Goal: Information Seeking & Learning: Learn about a topic

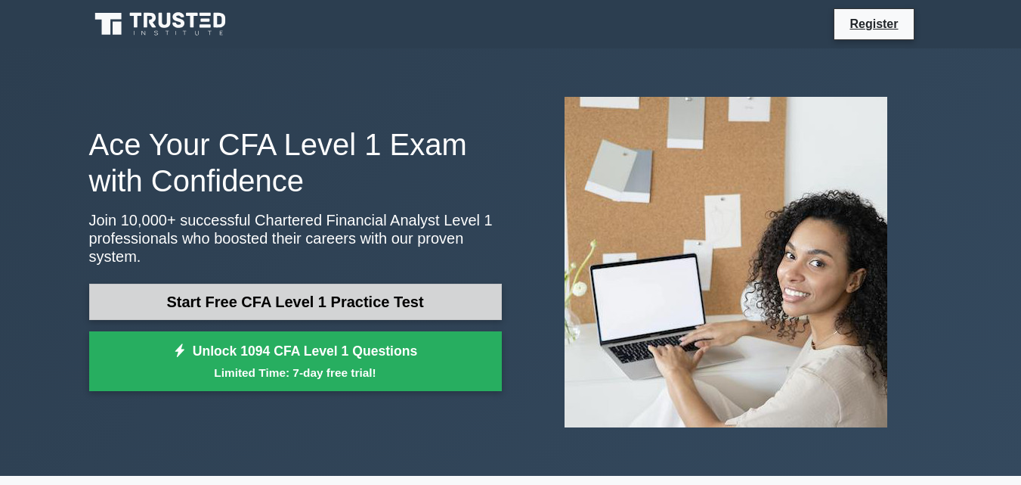
click at [431, 293] on link "Start Free CFA Level 1 Practice Test" at bounding box center [295, 302] width 413 height 36
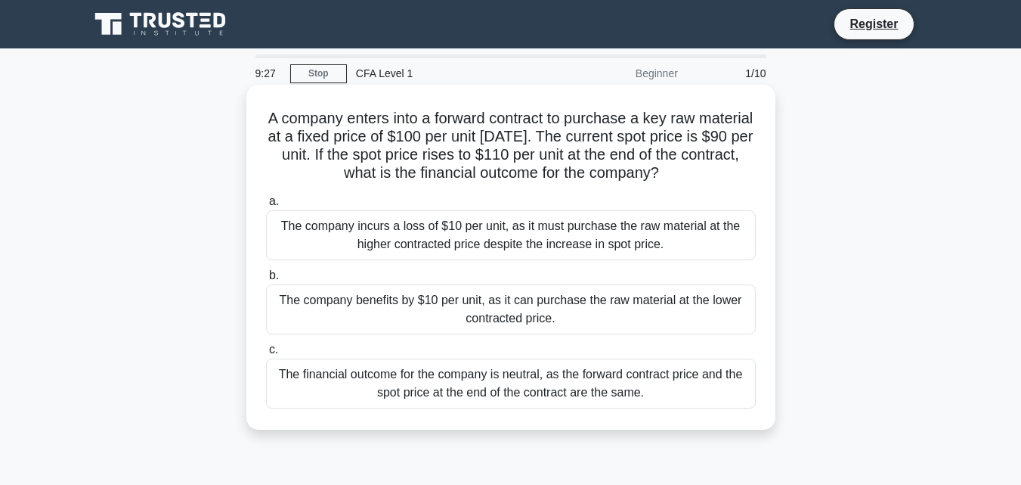
click at [541, 319] on div "The company benefits by $10 per unit, as it can purchase the raw material at th…" at bounding box center [511, 309] width 490 height 50
click at [266, 280] on input "b. The company benefits by $10 per unit, as it can purchase the raw material at…" at bounding box center [266, 276] width 0 height 10
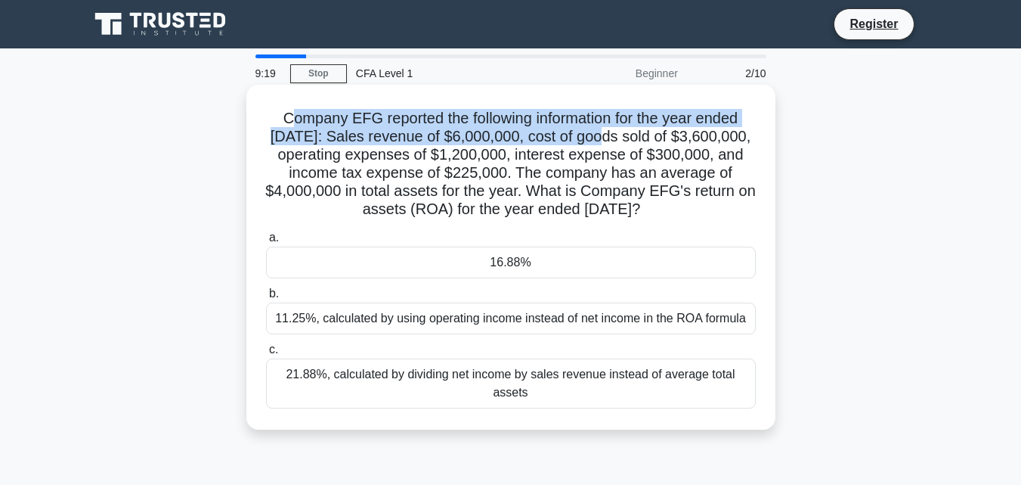
drag, startPoint x: 282, startPoint y: 113, endPoint x: 609, endPoint y: 142, distance: 328.7
click at [609, 142] on h5 "Company EFG reported the following information for the year ended [DATE]: Sales…" at bounding box center [511, 164] width 493 height 110
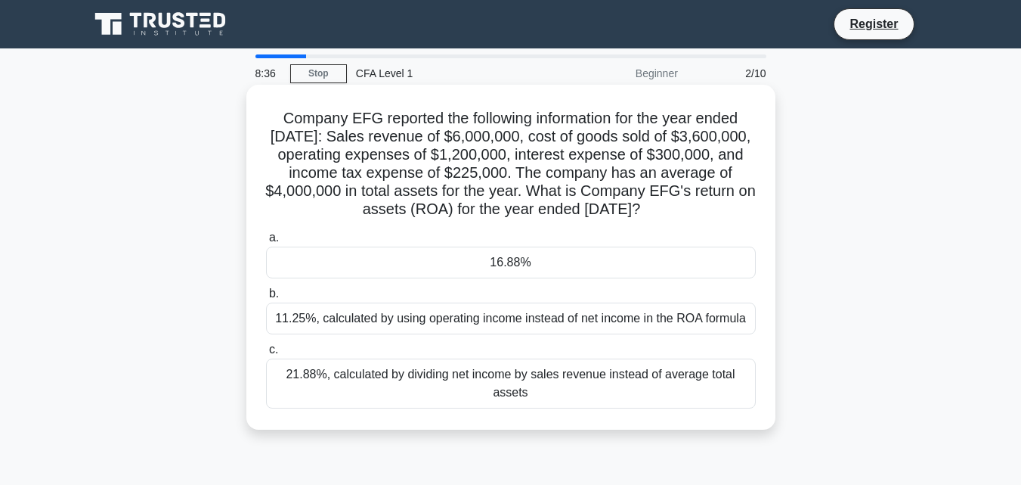
click at [414, 318] on div "11.25%, calculated by using operating income instead of net income in the ROA f…" at bounding box center [511, 318] width 490 height 32
click at [266, 299] on input "b. 11.25%, calculated by using operating income instead of net income in the RO…" at bounding box center [266, 294] width 0 height 10
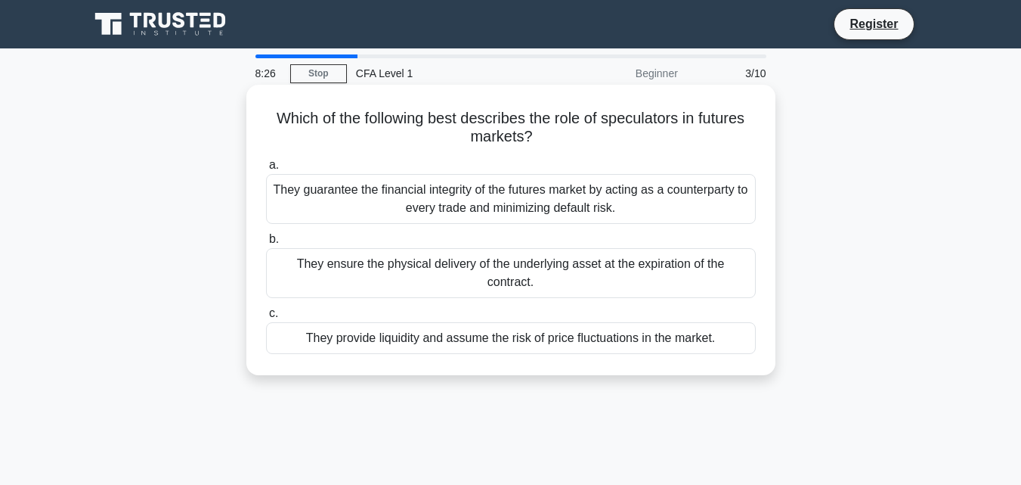
click at [466, 264] on div "They ensure the physical delivery of the underlying asset at the expiration of …" at bounding box center [511, 273] width 490 height 50
click at [266, 244] on input "b. They ensure the physical delivery of the underlying asset at the expiration …" at bounding box center [266, 239] width 0 height 10
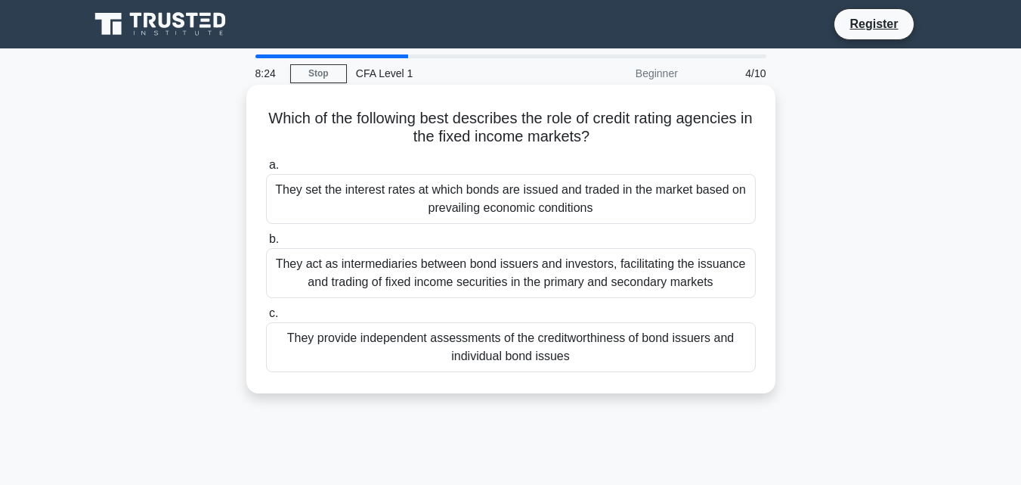
click at [464, 207] on div "They set the interest rates at which bonds are issued and traded in the market …" at bounding box center [511, 199] width 490 height 50
click at [266, 170] on input "a. They set the interest rates at which bonds are issued and traded in the mark…" at bounding box center [266, 165] width 0 height 10
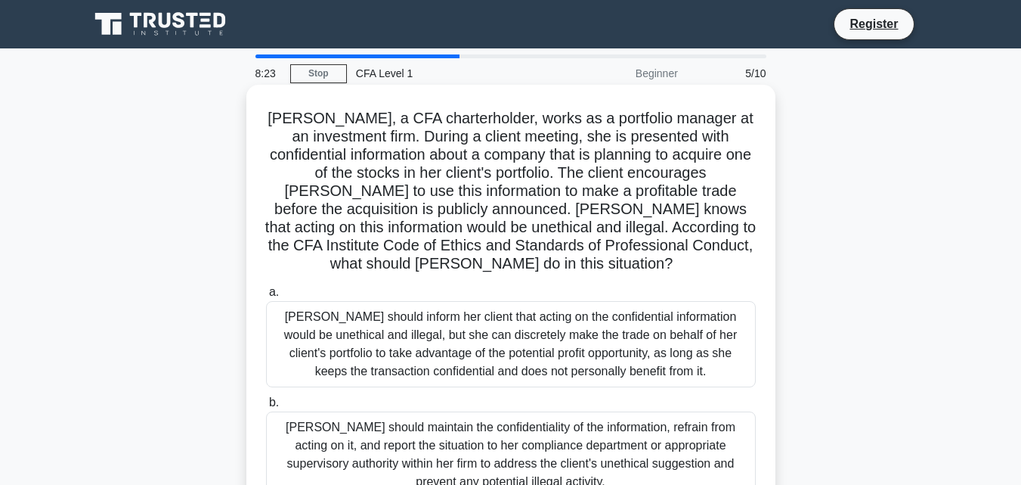
click at [456, 312] on div "[PERSON_NAME] should inform her client that acting on the confidential informat…" at bounding box center [511, 344] width 490 height 86
click at [266, 297] on input "a. [PERSON_NAME] should inform her client that acting on the confidential infor…" at bounding box center [266, 292] width 0 height 10
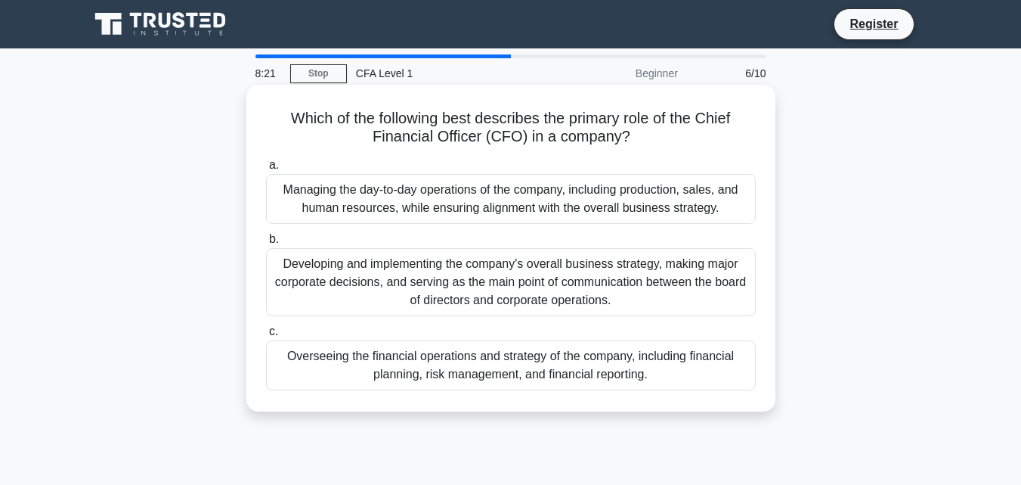
click at [479, 281] on div "Developing and implementing the company's overall business strategy, making maj…" at bounding box center [511, 282] width 490 height 68
click at [266, 244] on input "b. Developing and implementing the company's overall business strategy, making …" at bounding box center [266, 239] width 0 height 10
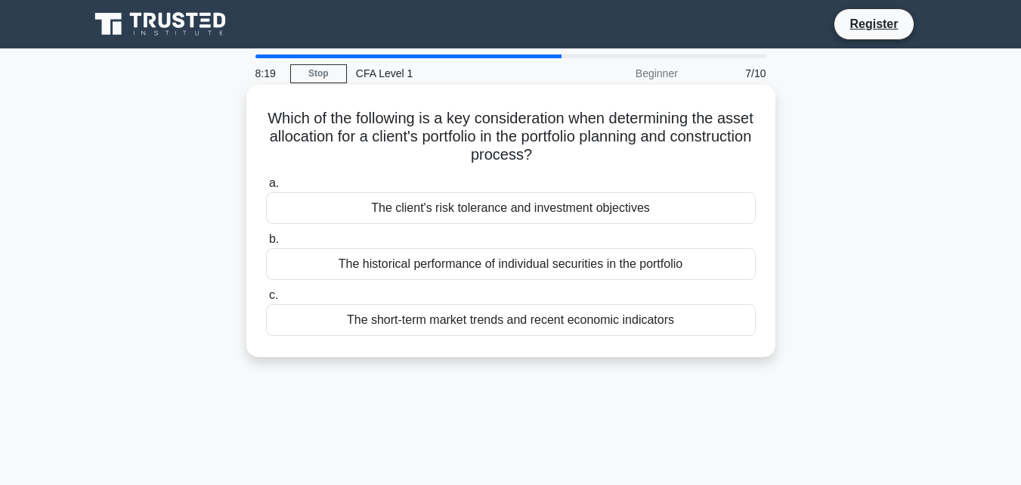
click at [530, 215] on div "The client's risk tolerance and investment objectives" at bounding box center [511, 208] width 490 height 32
click at [266, 188] on input "a. The client's risk tolerance and investment objectives" at bounding box center [266, 183] width 0 height 10
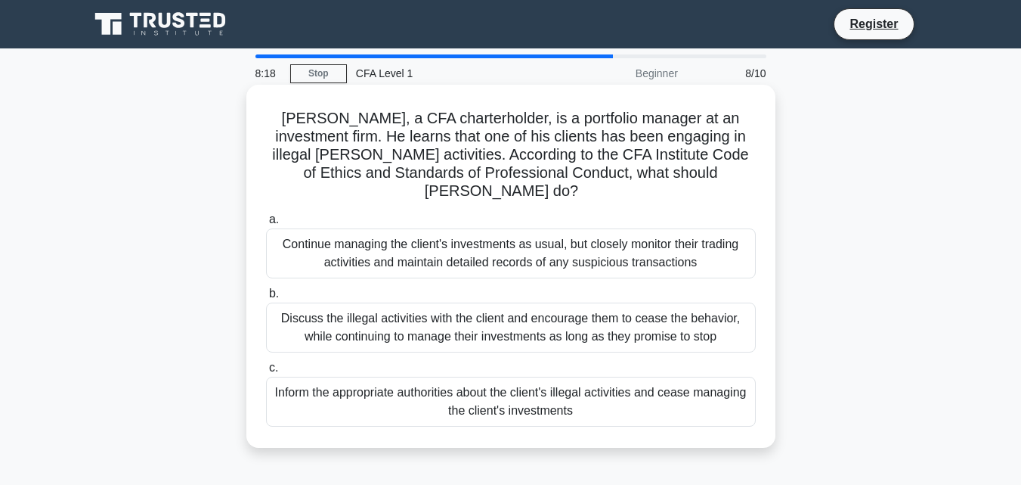
click at [512, 243] on div "Continue managing the client's investments as usual, but closely monitor their …" at bounding box center [511, 253] width 490 height 50
click at [266, 225] on input "a. Continue managing the client's investments as usual, but closely monitor the…" at bounding box center [266, 220] width 0 height 10
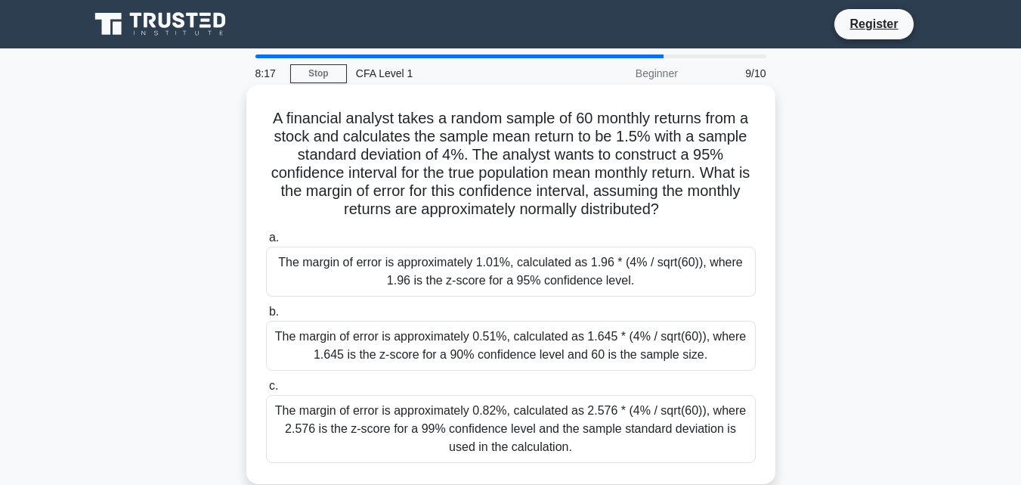
click at [467, 340] on div "The margin of error is approximately 0.51%, calculated as 1.645 * (4% / sqrt(60…" at bounding box center [511, 346] width 490 height 50
click at [266, 317] on input "b. The margin of error is approximately 0.51%, calculated as 1.645 * (4% / sqrt…" at bounding box center [266, 312] width 0 height 10
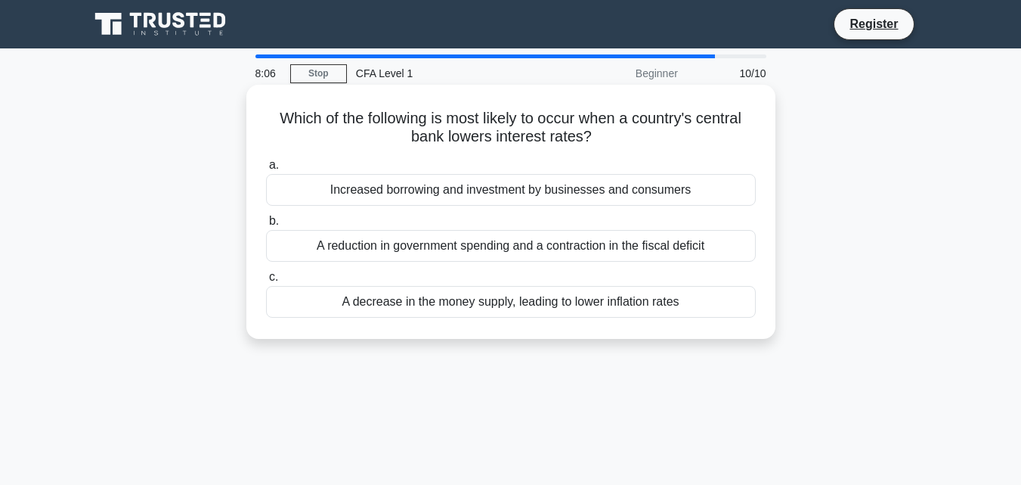
click at [652, 195] on div "Increased borrowing and investment by businesses and consumers" at bounding box center [511, 190] width 490 height 32
click at [266, 170] on input "a. Increased borrowing and investment by businesses and consumers" at bounding box center [266, 165] width 0 height 10
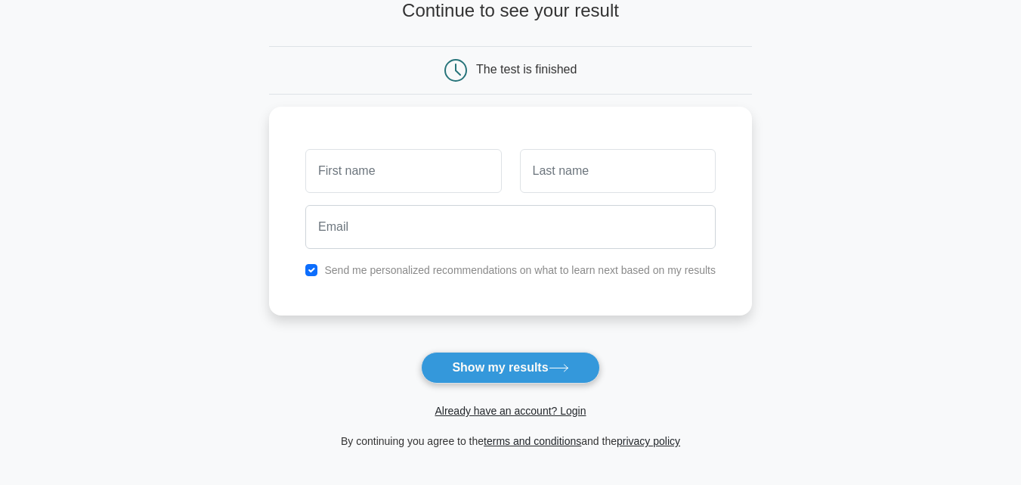
scroll to position [15, 0]
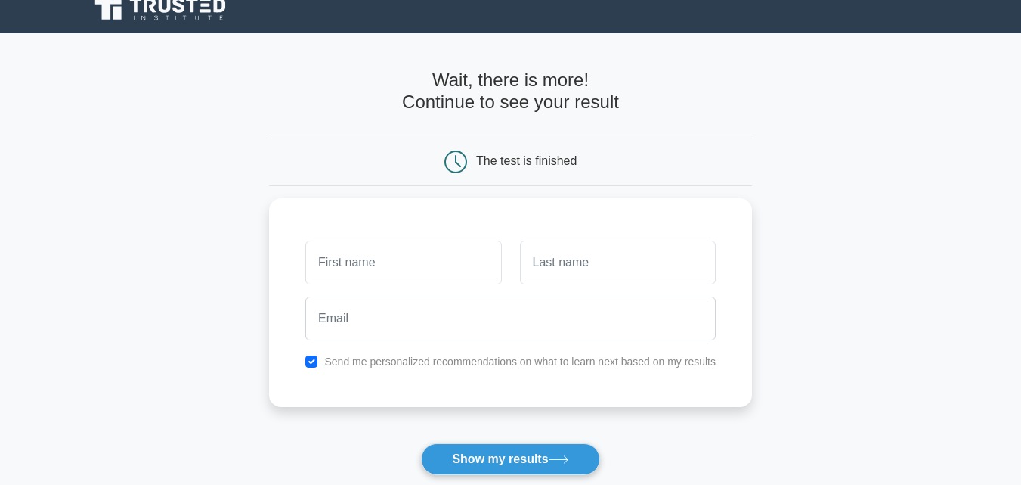
drag, startPoint x: 1032, startPoint y: 264, endPoint x: 1030, endPoint y: 273, distance: 9.4
click at [1021, 273] on html "Register and the" at bounding box center [510, 365] width 1021 height 760
type input "vi"
click at [497, 452] on button "Show my results" at bounding box center [510, 459] width 178 height 32
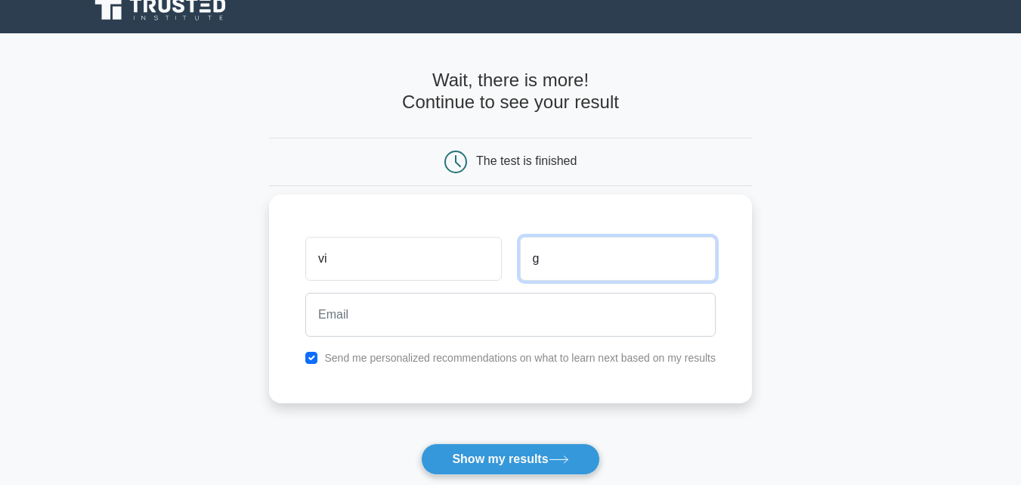
type input "g"
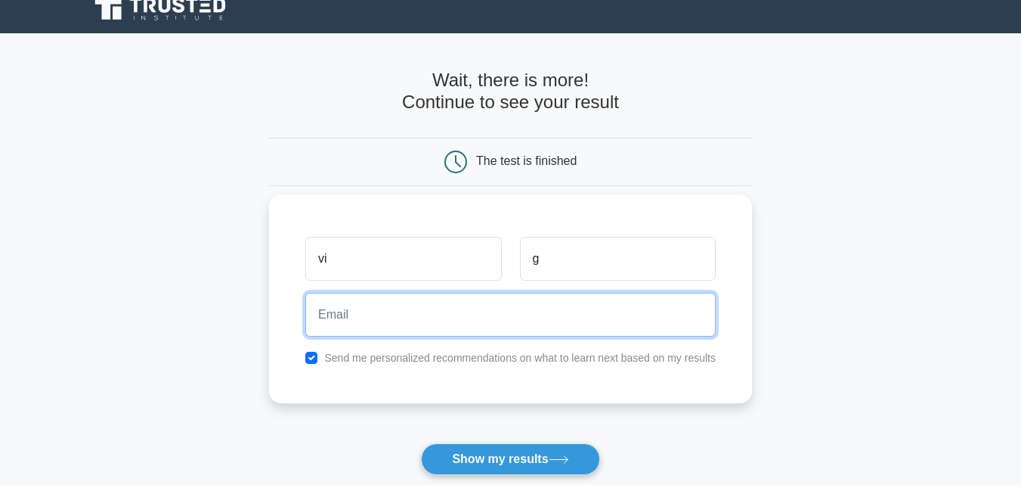
click at [497, 321] on input "email" at bounding box center [510, 315] width 411 height 44
type input "vihangigunawardana.130302@gmail.com"
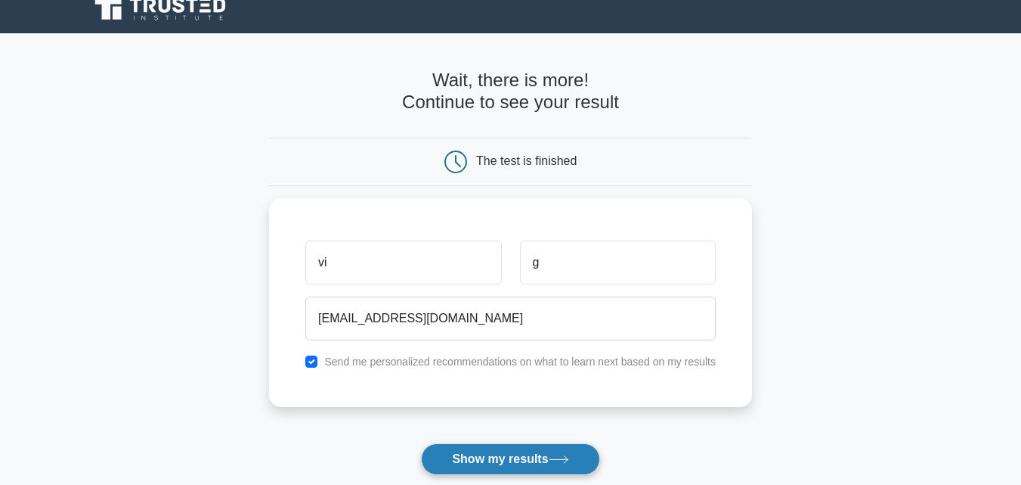
click at [492, 451] on button "Show my results" at bounding box center [510, 459] width 178 height 32
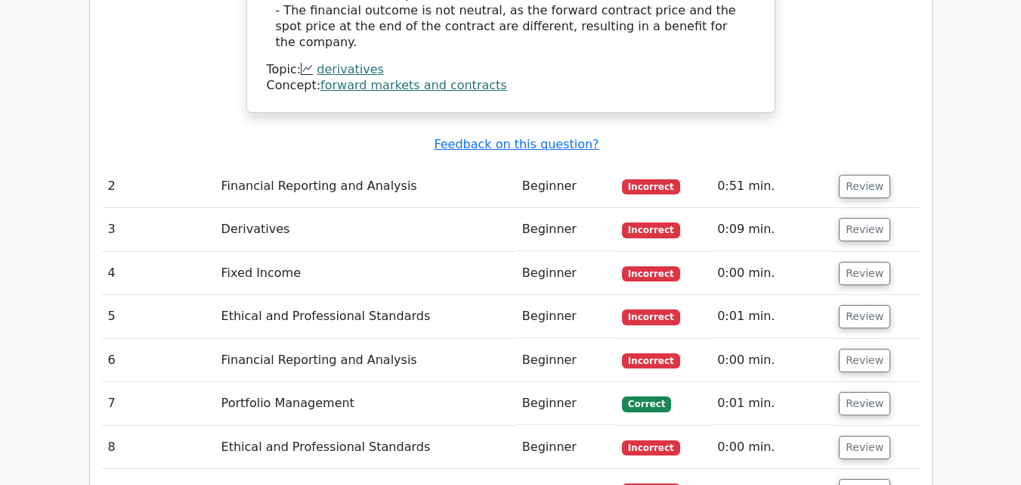
scroll to position [1875, 0]
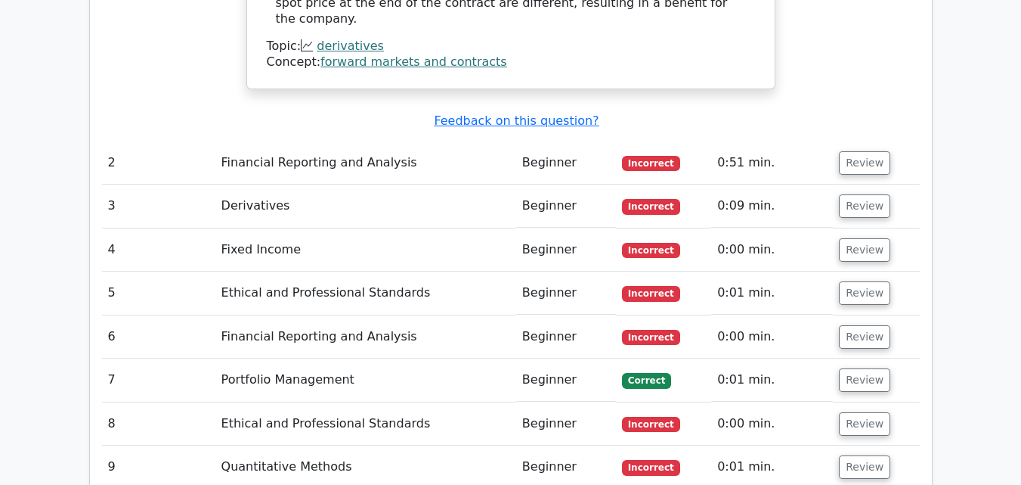
click at [531, 358] on td "Beginner" at bounding box center [566, 379] width 100 height 43
click at [863, 368] on button "Review" at bounding box center [864, 379] width 51 height 23
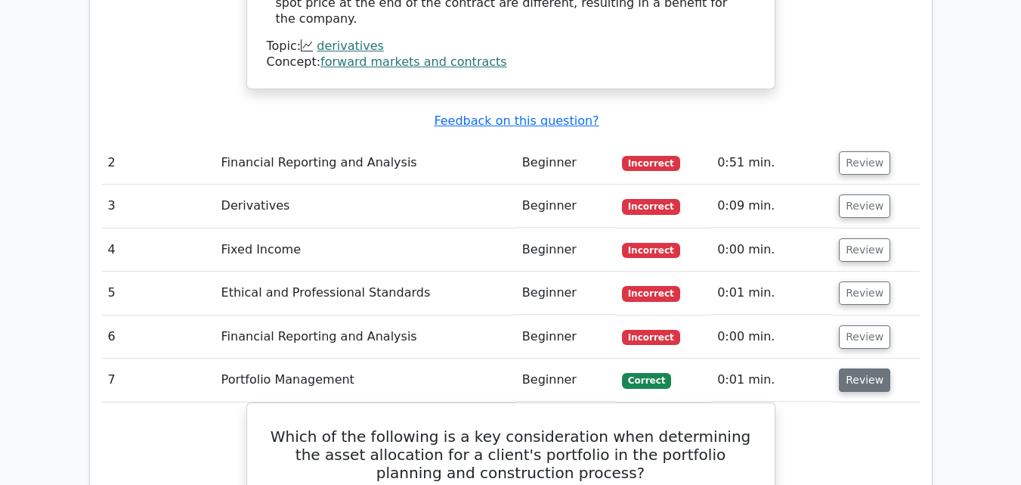
click at [872, 368] on button "Review" at bounding box center [864, 379] width 51 height 23
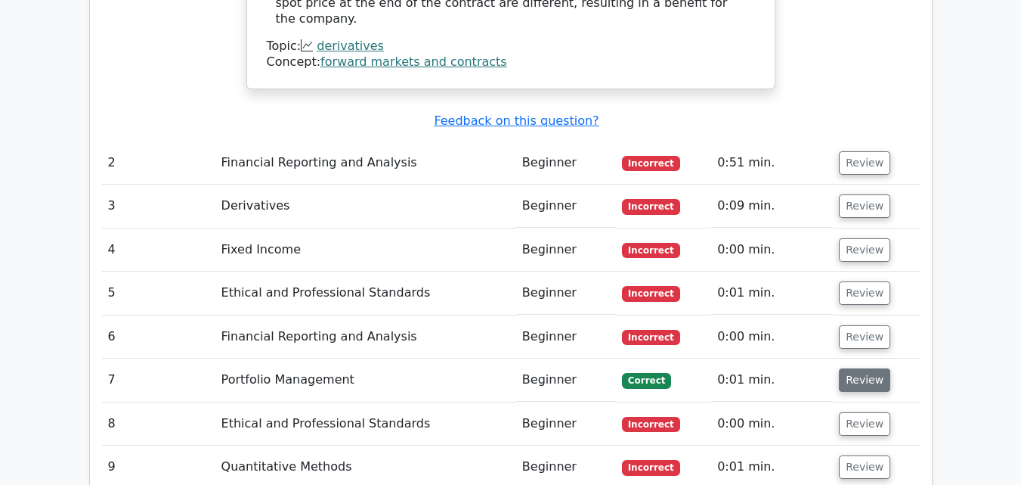
click at [872, 368] on button "Review" at bounding box center [864, 379] width 51 height 23
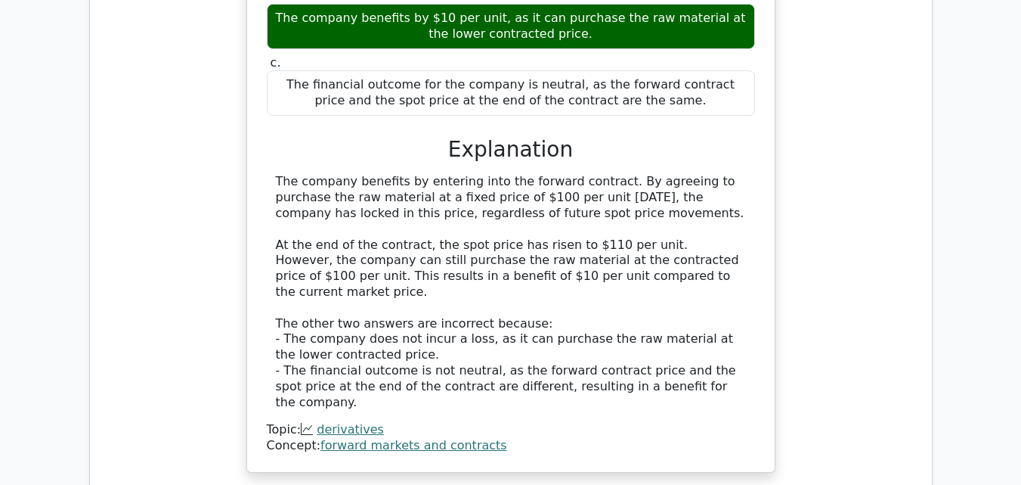
scroll to position [833, 0]
